Goal: Transaction & Acquisition: Purchase product/service

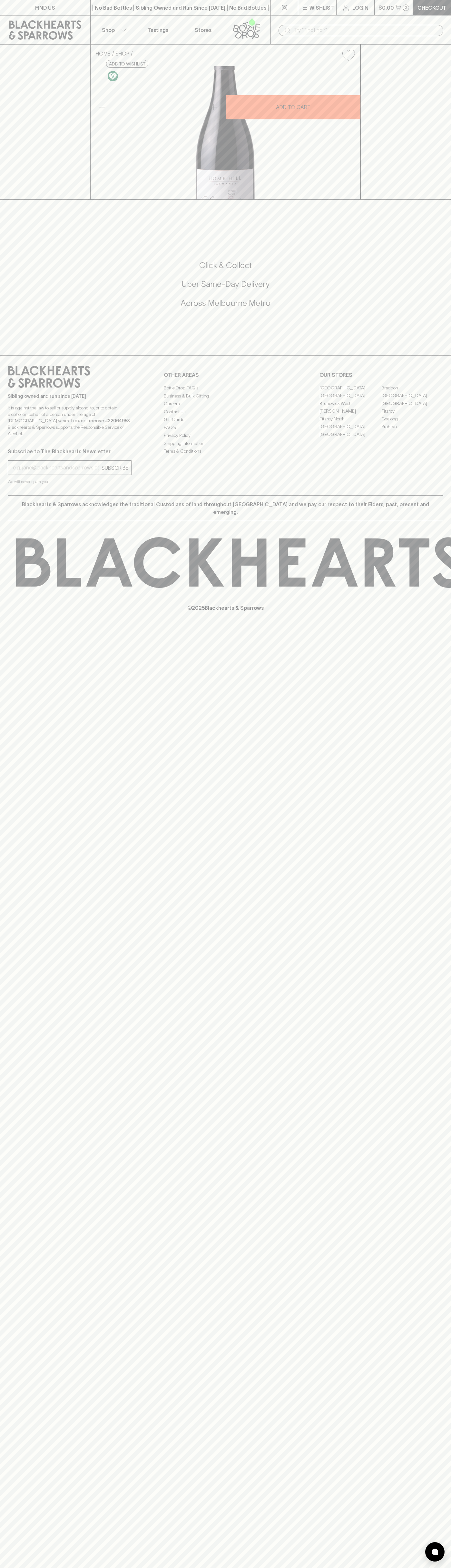
click at [432, 5] on p "Checkout" at bounding box center [432, 7] width 29 height 8
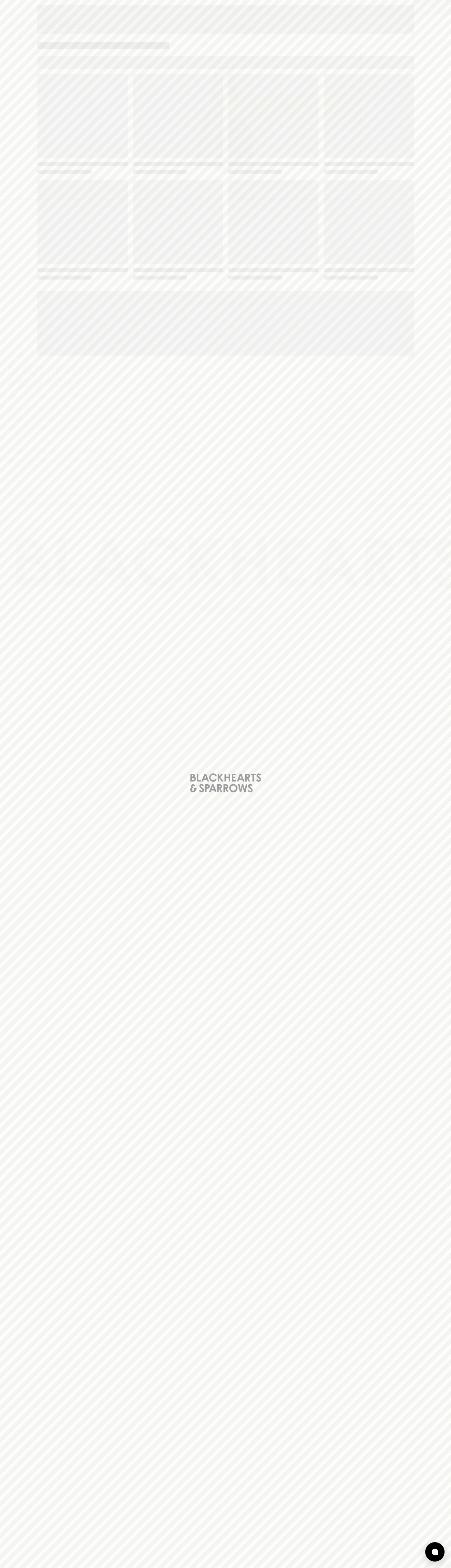
click at [425, 212] on div "Loading" at bounding box center [225, 784] width 451 height 1568
click at [270, 1568] on html "FIND US | No Bad Bottles | Sibling Owned and Run Since [DATE] | No Bad Bottles …" at bounding box center [225, 784] width 451 height 1568
click at [10, 1082] on div "Loading" at bounding box center [225, 784] width 451 height 1568
